Goal: Find specific page/section: Find specific page/section

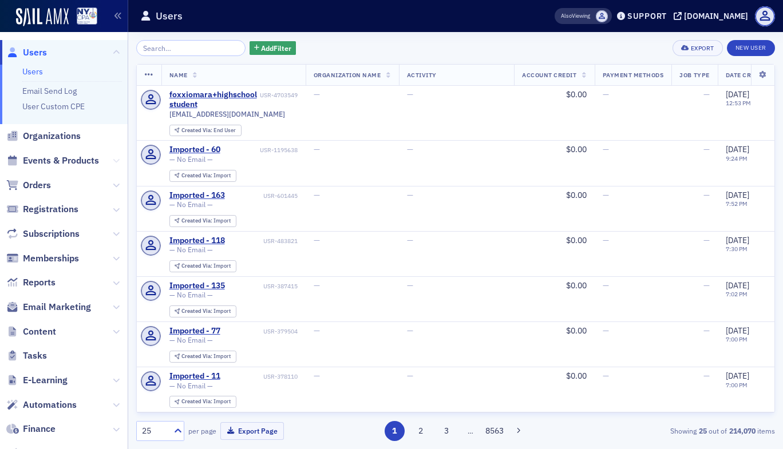
click at [113, 161] on icon at bounding box center [116, 160] width 7 height 7
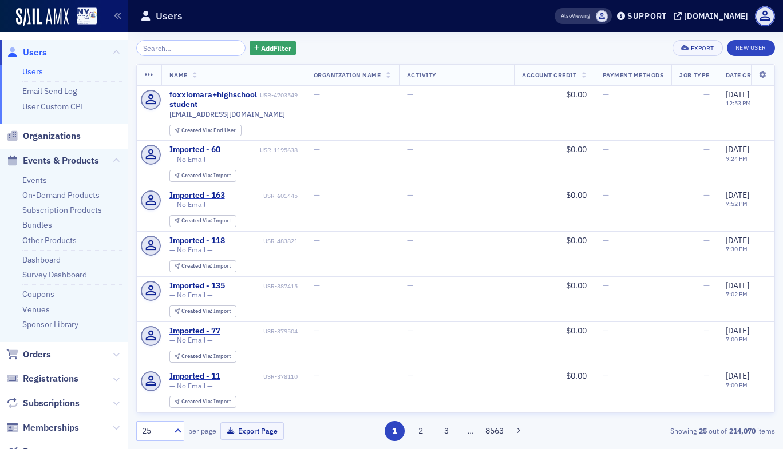
click at [38, 173] on ul "Events On-Demand Products Subscription Products Bundles Other Products Dashboar…" at bounding box center [64, 257] width 128 height 169
click at [38, 179] on link "Events" at bounding box center [34, 180] width 25 height 10
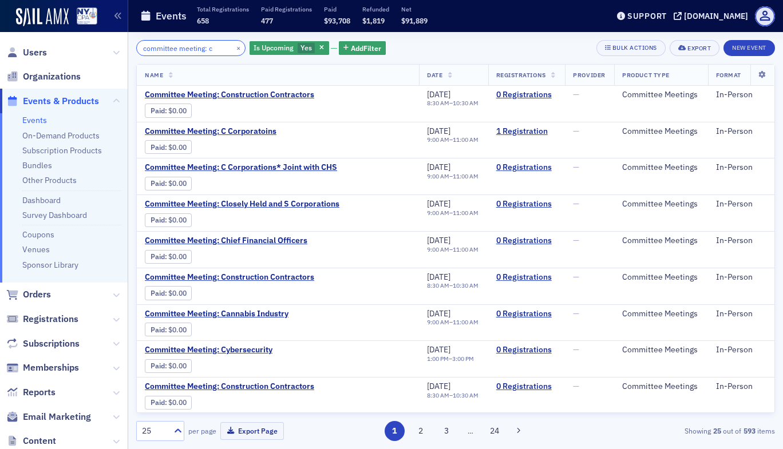
click at [213, 49] on input "committee meeting: c" at bounding box center [190, 48] width 109 height 16
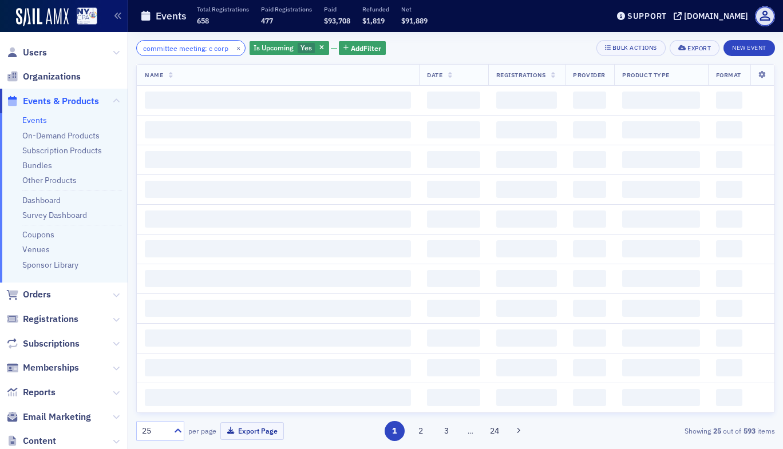
scroll to position [0, 8]
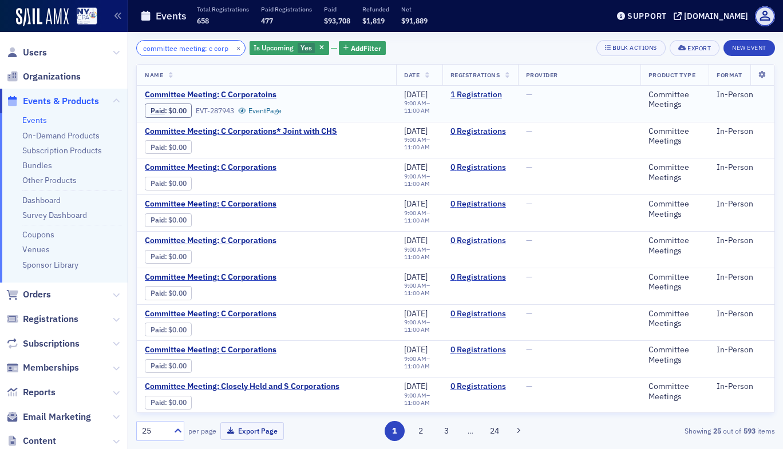
type input "committee meeting: c corp"
